Goal: Check status: Check status

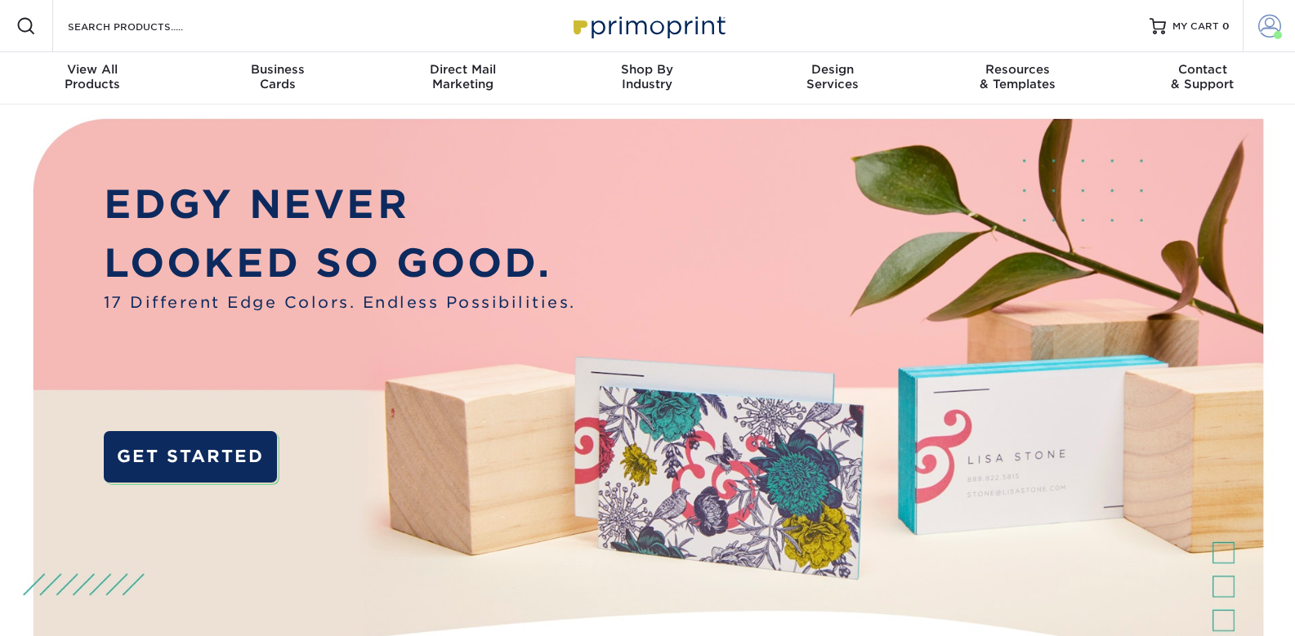
click at [1271, 23] on span at bounding box center [1269, 26] width 23 height 23
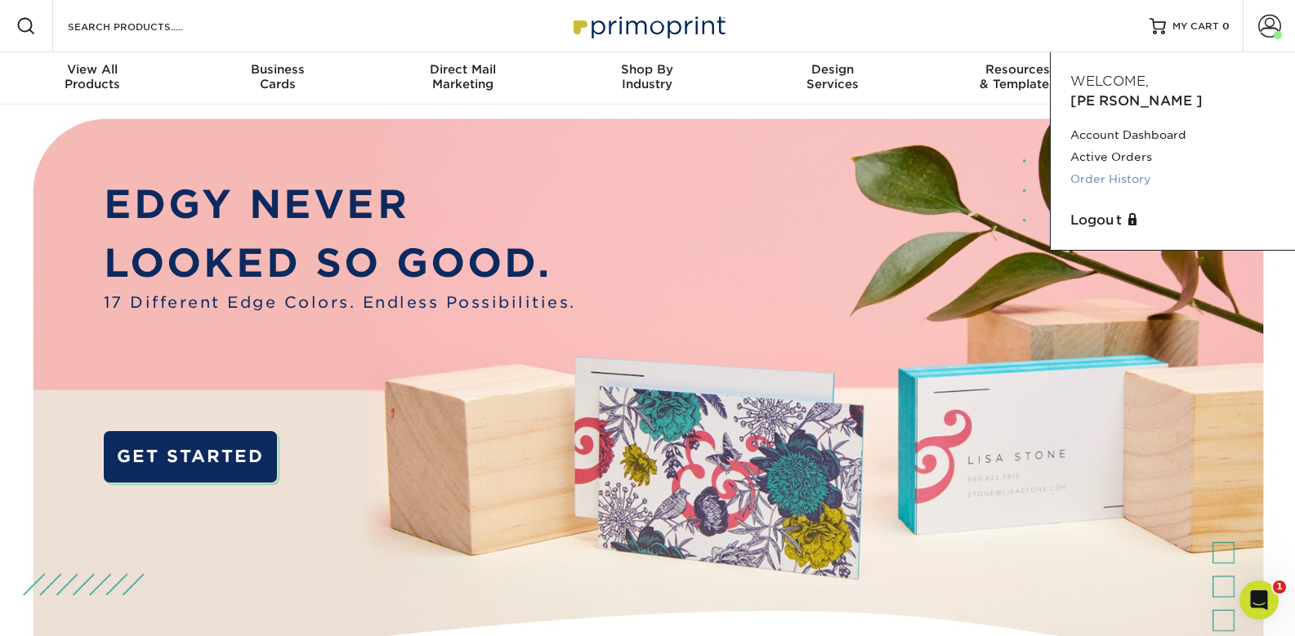
click at [1102, 168] on link "Order History" at bounding box center [1172, 179] width 205 height 22
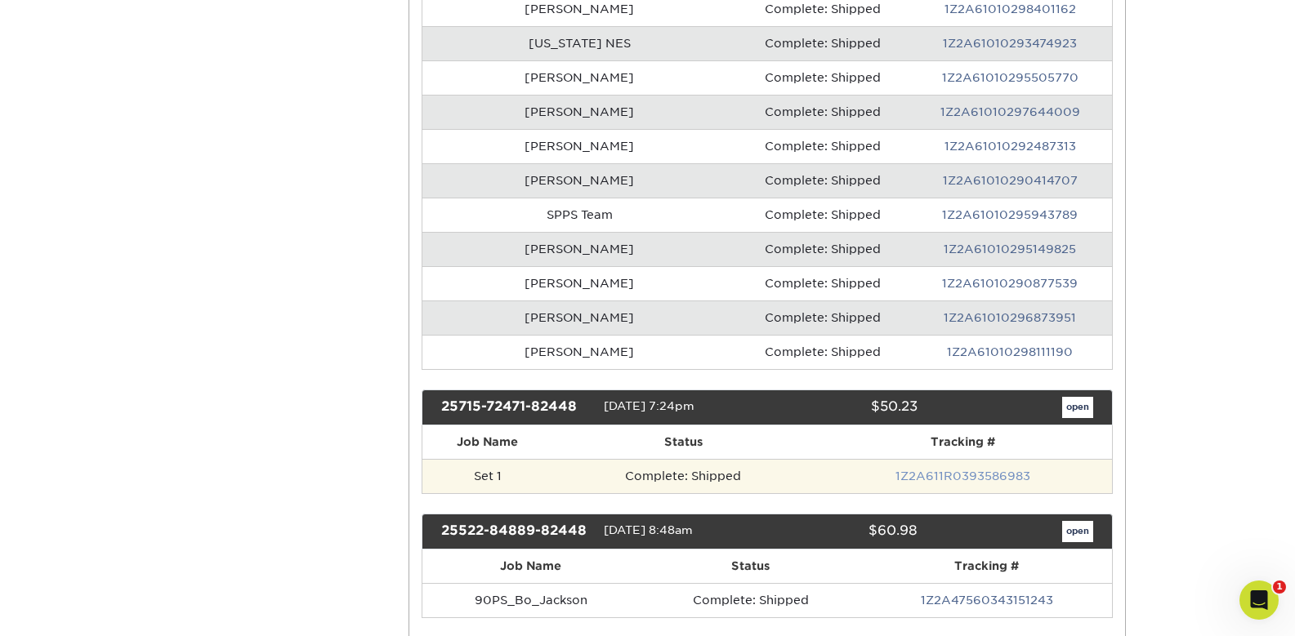
scroll to position [817, 0]
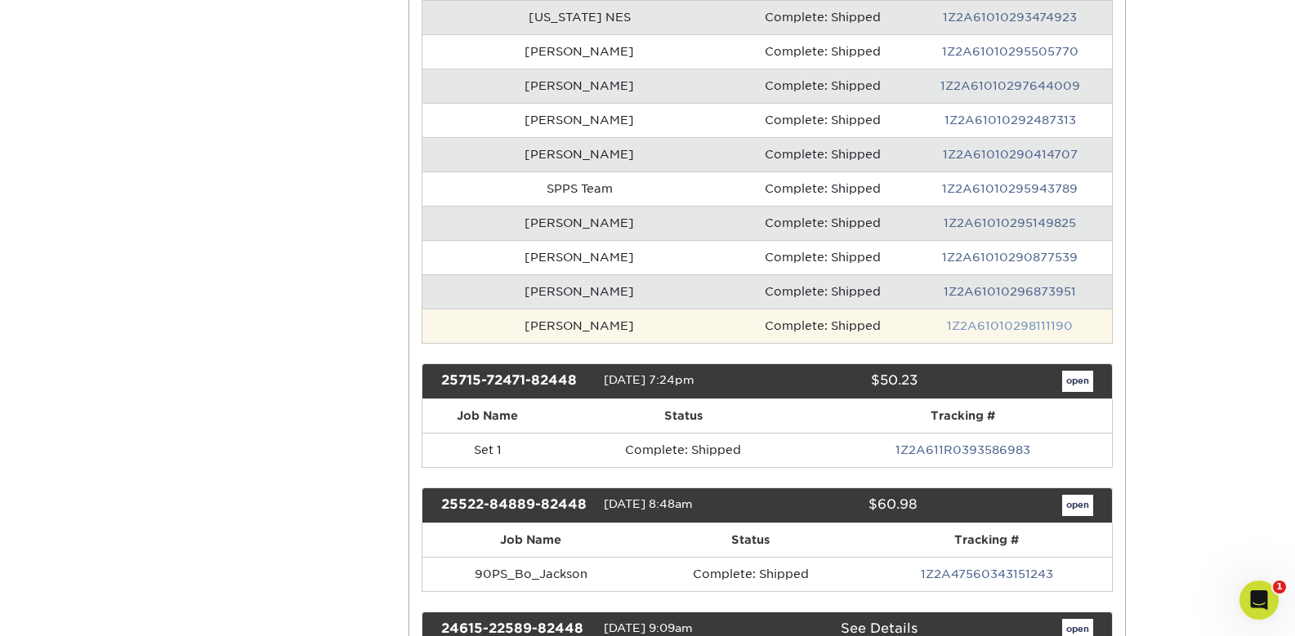
click at [1012, 319] on link "1Z2A61010298111190" at bounding box center [1010, 325] width 126 height 13
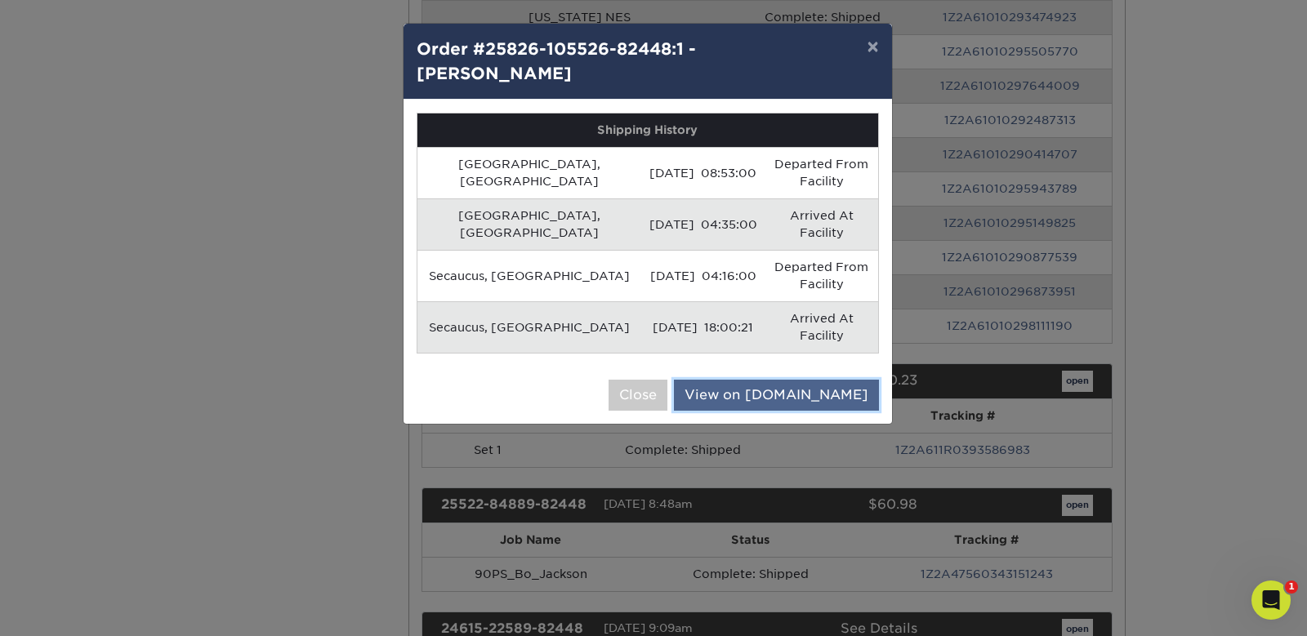
click at [778, 380] on link "View on [DOMAIN_NAME]" at bounding box center [776, 395] width 205 height 31
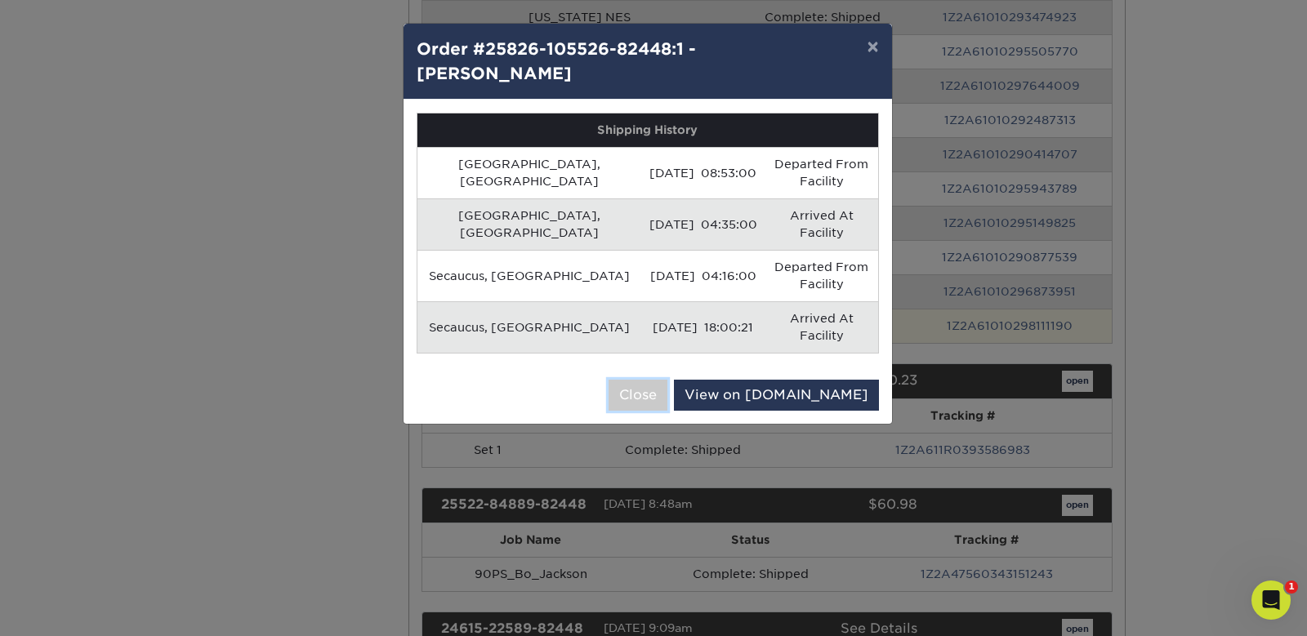
click at [668, 380] on button "Close" at bounding box center [638, 395] width 59 height 31
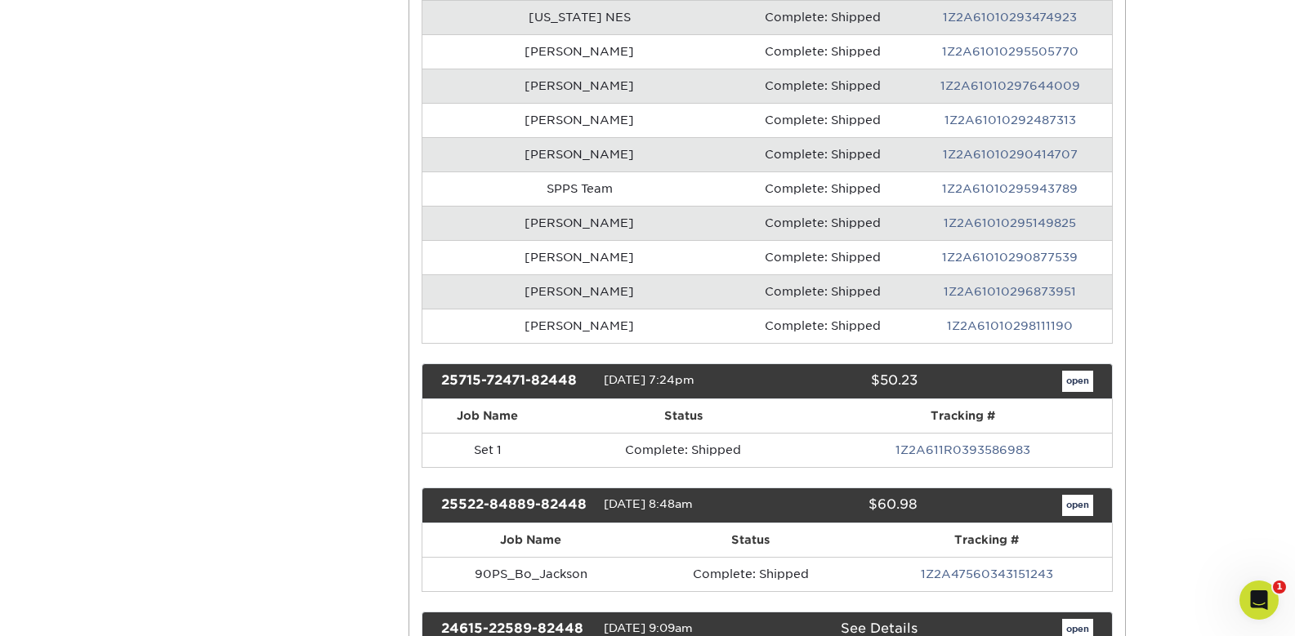
click at [944, 217] on link "1Z2A61010295149825" at bounding box center [1010, 223] width 132 height 13
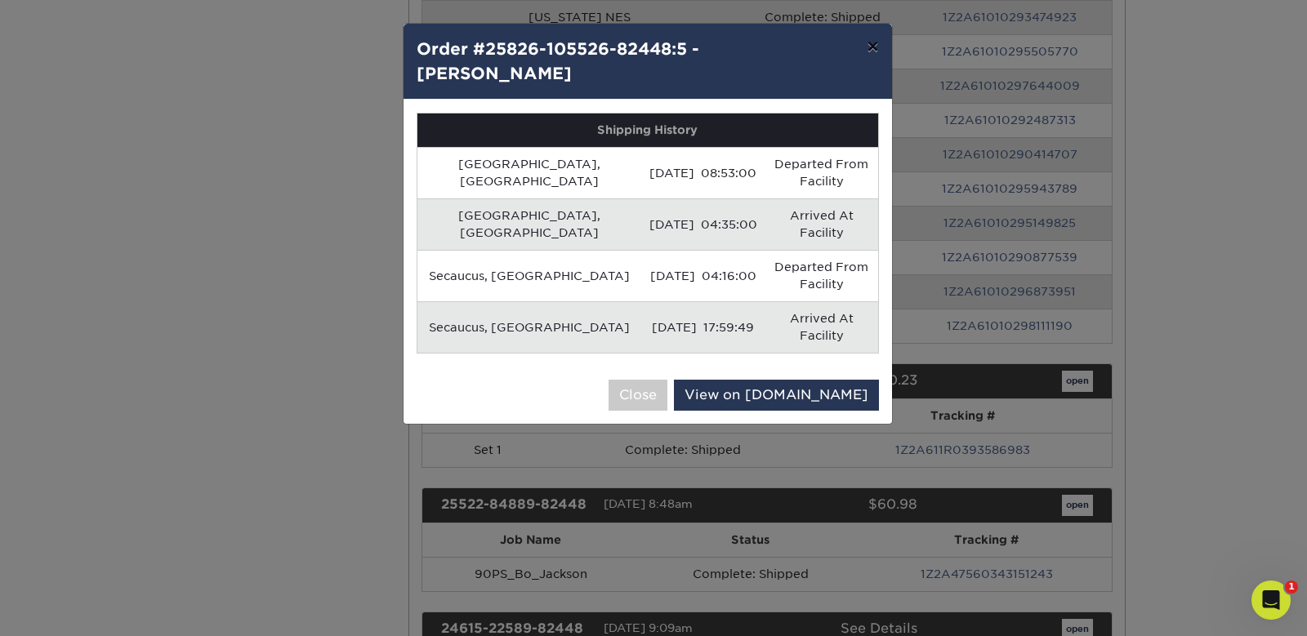
click at [877, 42] on button "×" at bounding box center [873, 47] width 38 height 46
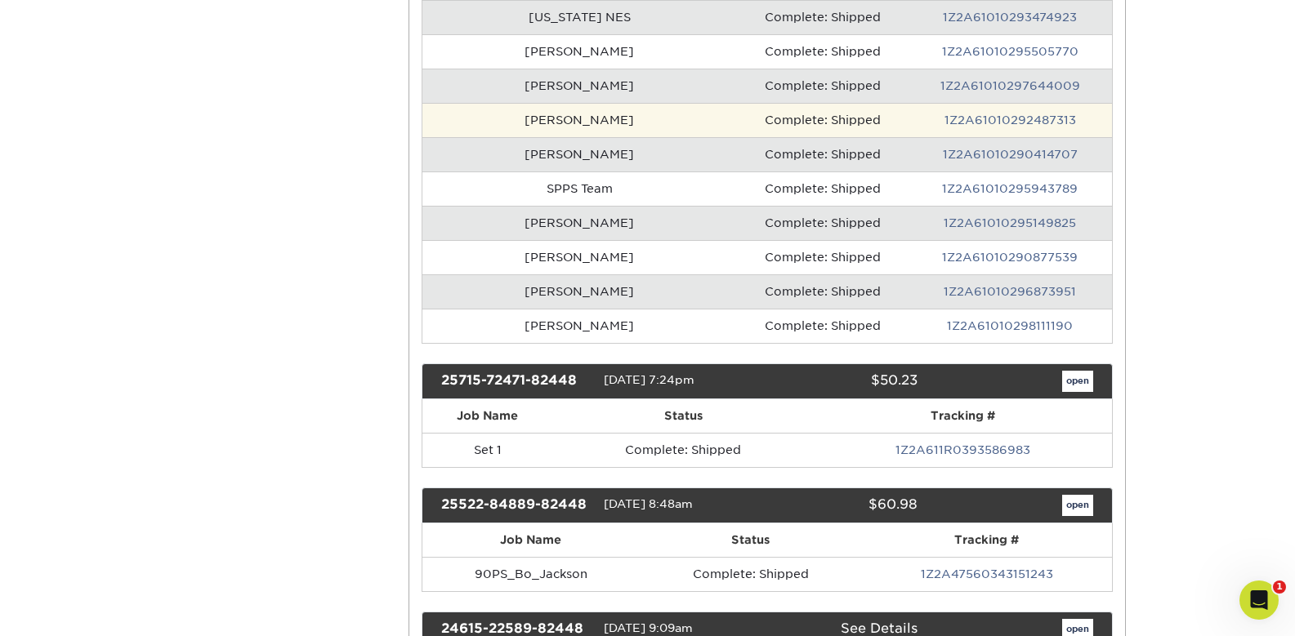
click at [971, 103] on td "1Z2A61010292487313" at bounding box center [1010, 120] width 203 height 34
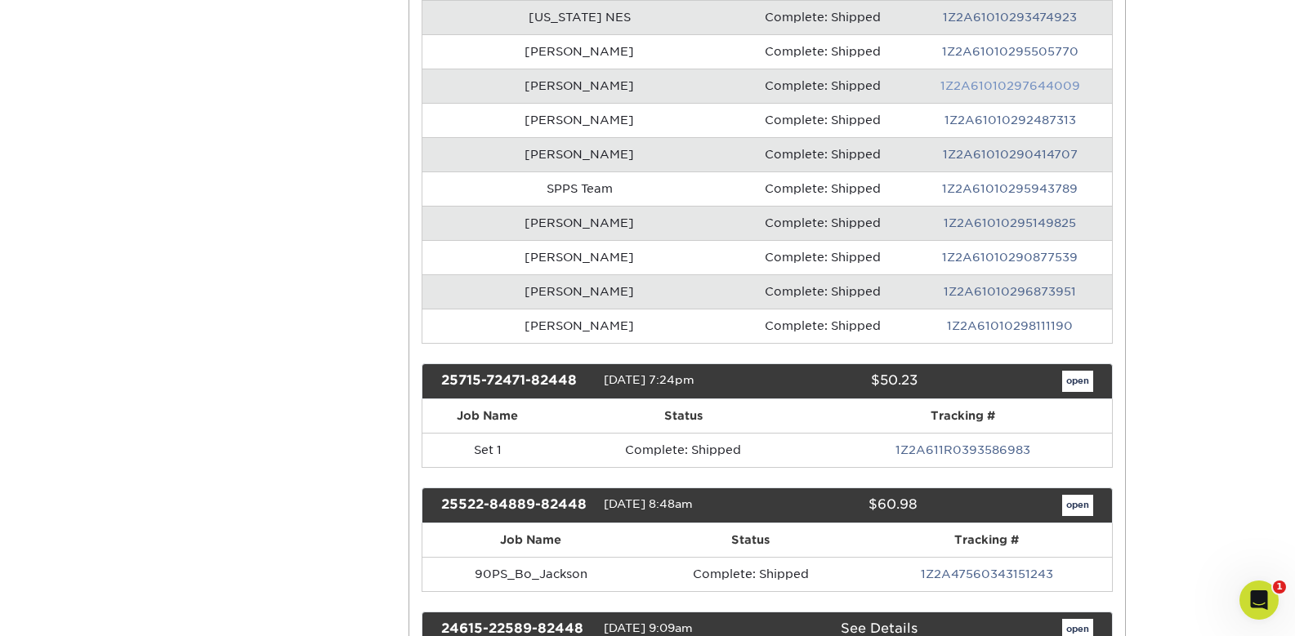
click at [969, 79] on link "1Z2A61010297644009" at bounding box center [1010, 85] width 140 height 13
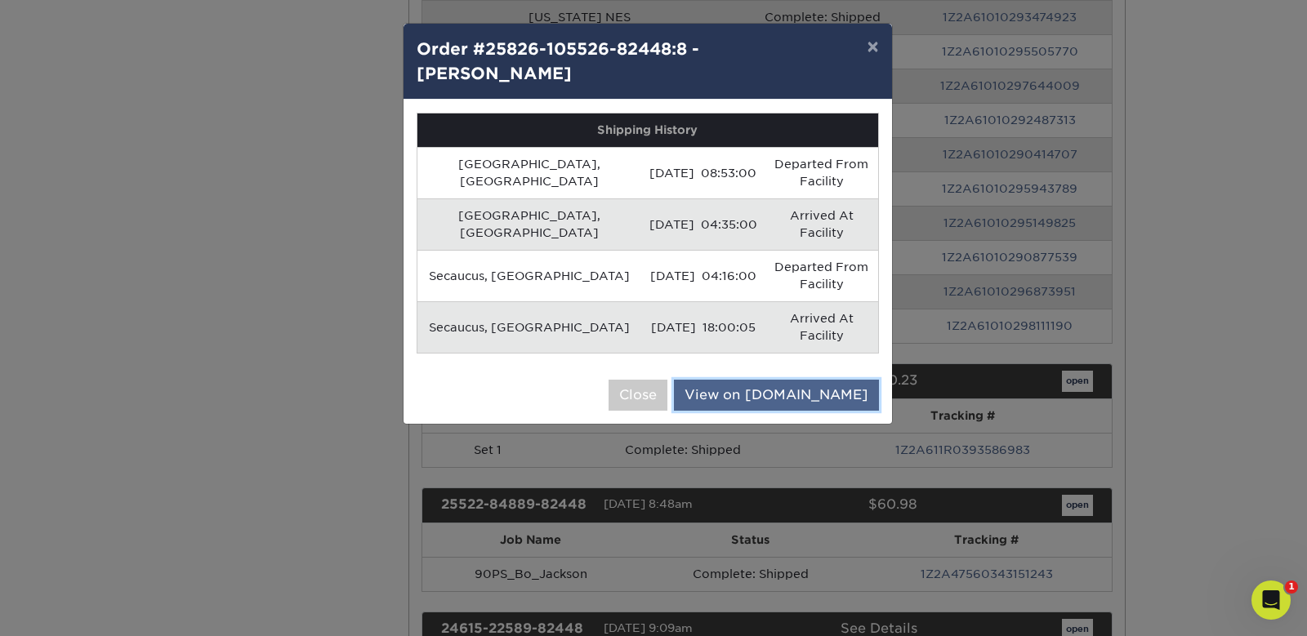
click at [797, 380] on link "View on [DOMAIN_NAME]" at bounding box center [776, 395] width 205 height 31
click at [865, 52] on button "×" at bounding box center [873, 47] width 38 height 46
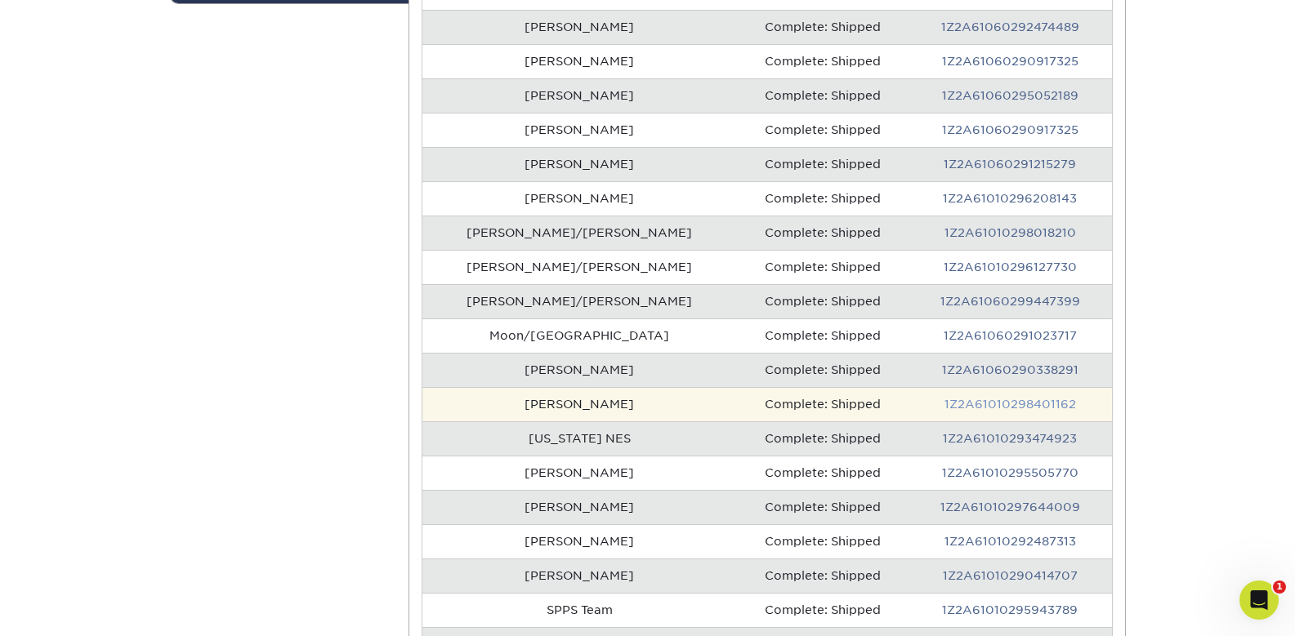
scroll to position [409, 0]
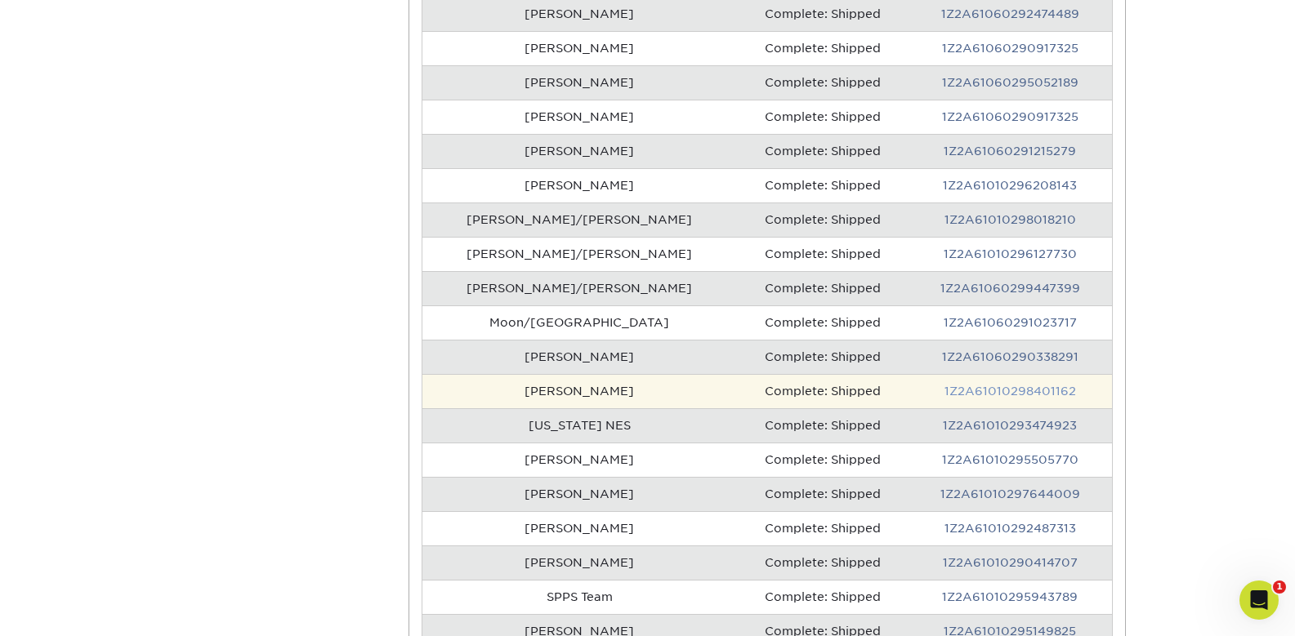
click at [963, 385] on link "1Z2A61010298401162" at bounding box center [1011, 391] width 132 height 13
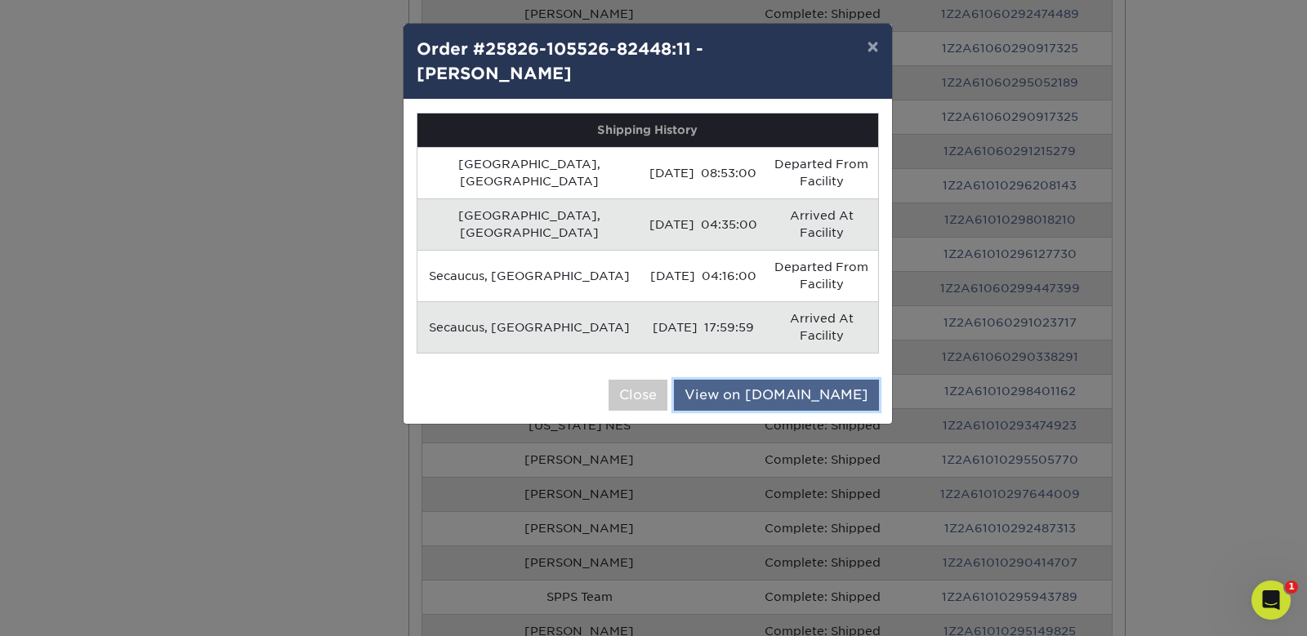
click at [789, 380] on link "View on [DOMAIN_NAME]" at bounding box center [776, 395] width 205 height 31
click at [668, 380] on button "Close" at bounding box center [638, 395] width 59 height 31
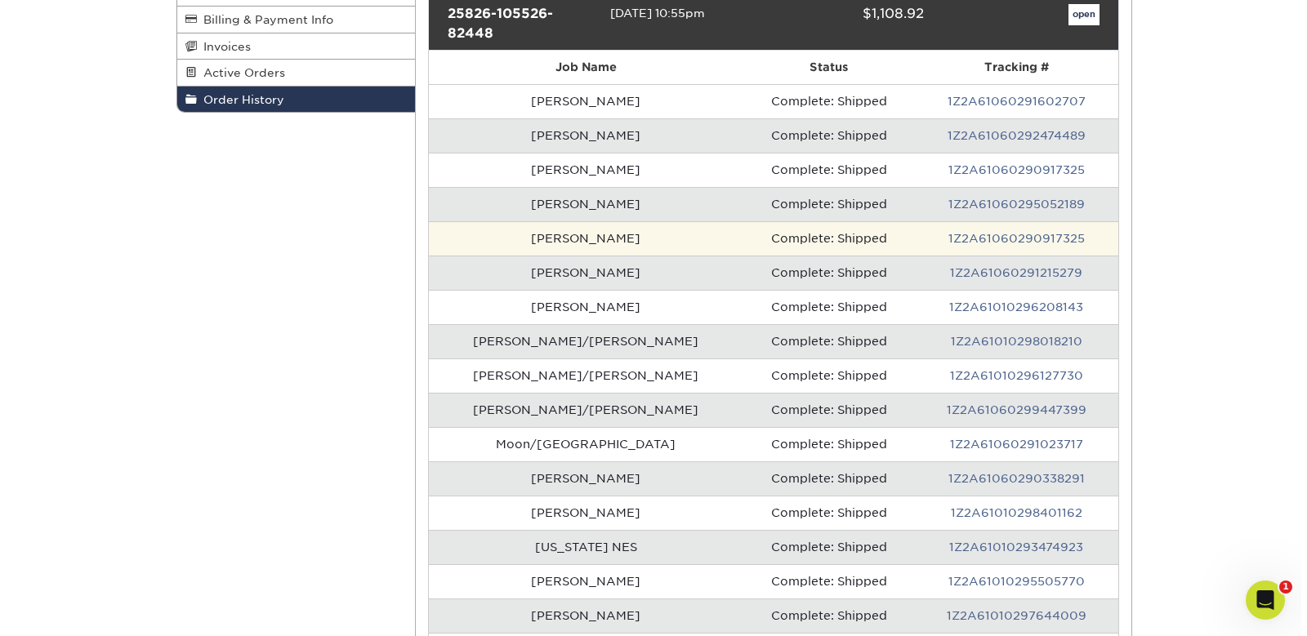
scroll to position [82, 0]
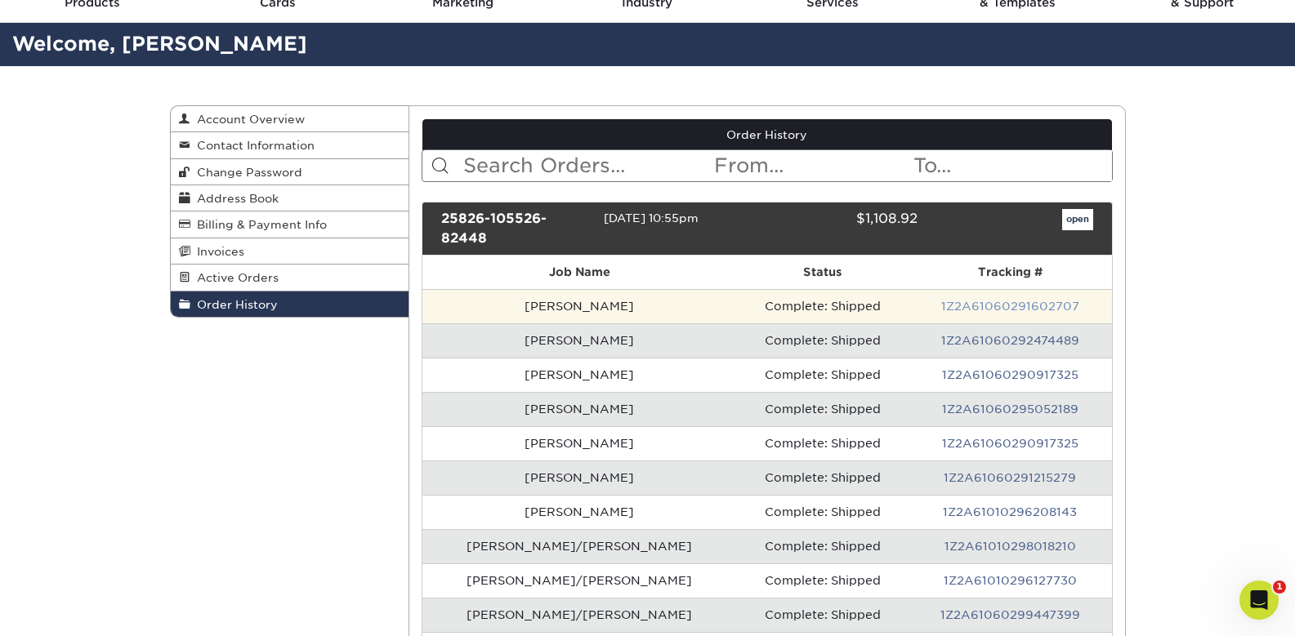
click at [1006, 300] on link "1Z2A61060291602707" at bounding box center [1010, 306] width 138 height 13
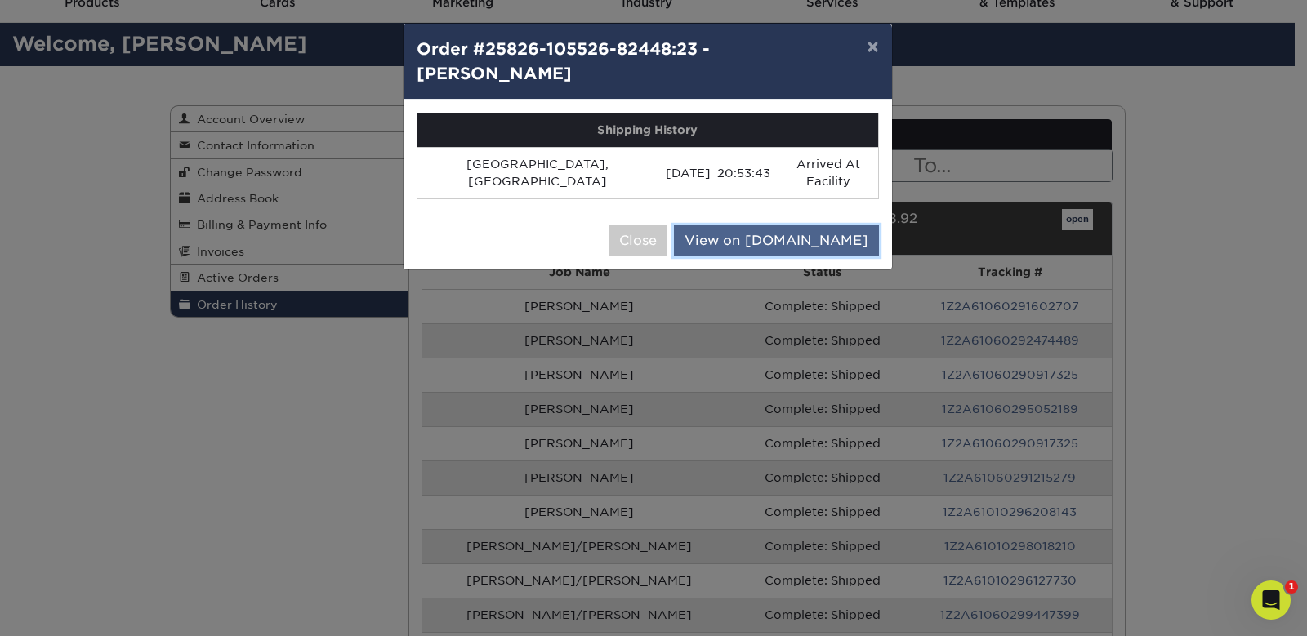
click at [784, 226] on link "View on [DOMAIN_NAME]" at bounding box center [776, 241] width 205 height 31
